Goal: Task Accomplishment & Management: Use online tool/utility

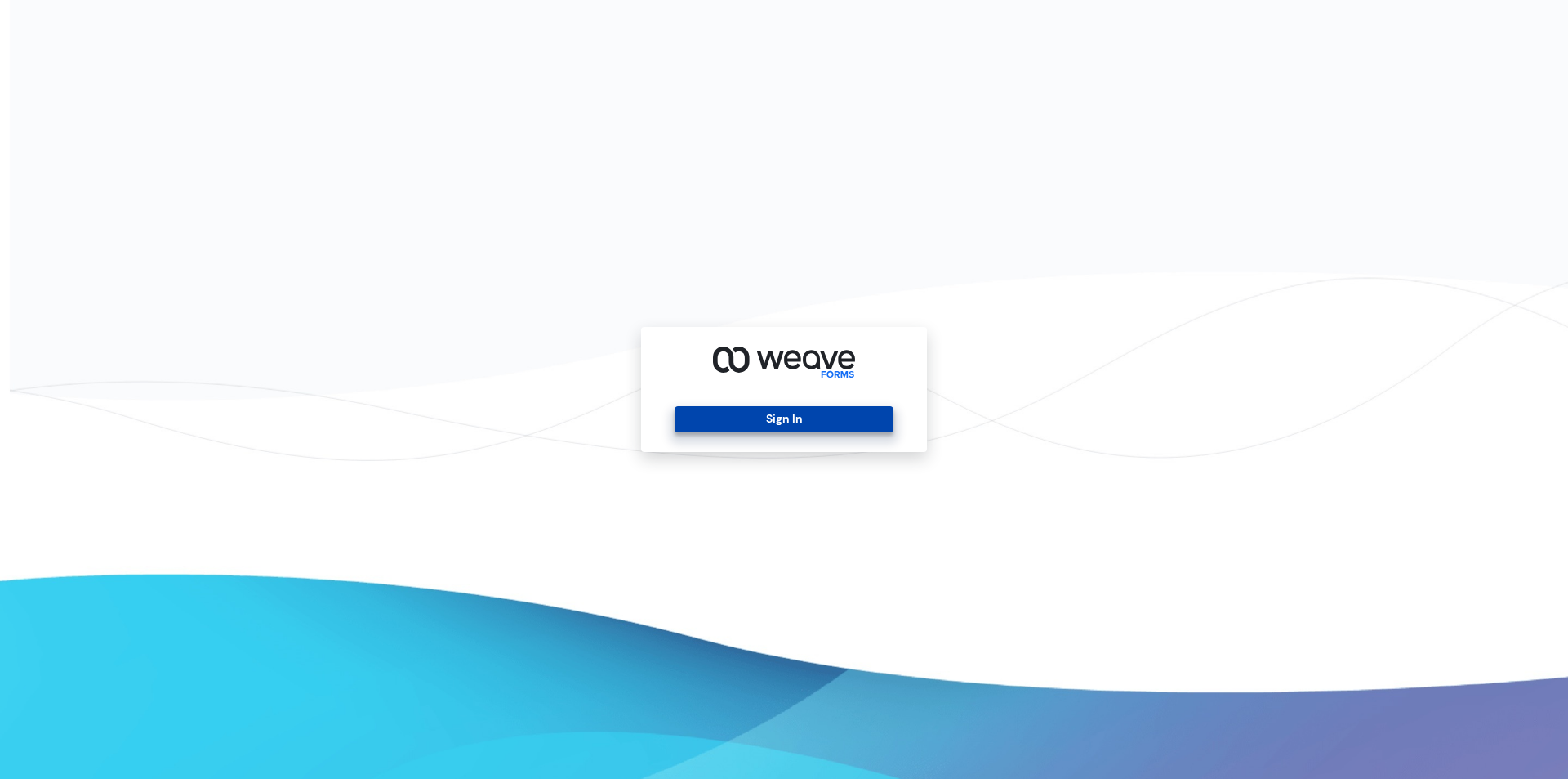
click at [837, 414] on button "Sign In" at bounding box center [784, 419] width 218 height 27
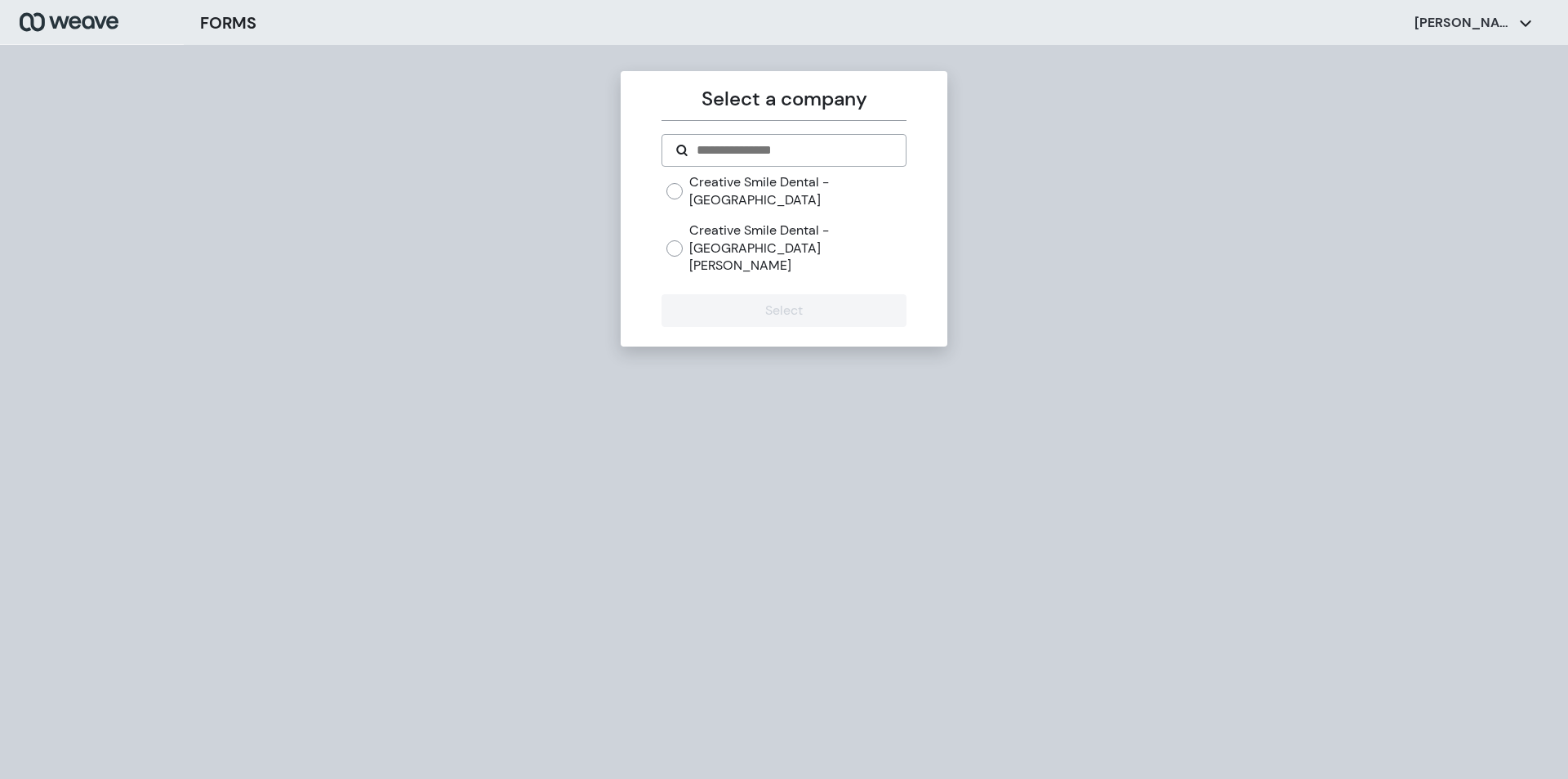
click at [755, 230] on label "Creative Smile Dental - [GEOGRAPHIC_DATA][PERSON_NAME]" at bounding box center [797, 248] width 216 height 53
click at [719, 186] on label "Creative Smile Dental - [GEOGRAPHIC_DATA]" at bounding box center [797, 191] width 216 height 35
drag, startPoint x: 721, startPoint y: 245, endPoint x: 716, endPoint y: 288, distance: 43.3
click at [721, 253] on form "Creative Smile Dental - Fremont Creative Smile Dental - [GEOGRAPHIC_DATA][PERSO…" at bounding box center [784, 230] width 244 height 193
click at [716, 294] on button "Select" at bounding box center [784, 310] width 244 height 32
